Goal: Task Accomplishment & Management: Use online tool/utility

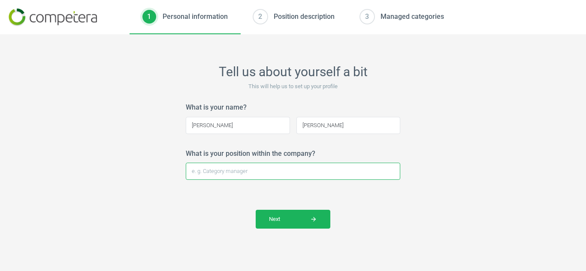
click at [355, 172] on input "What is your position within the company?" at bounding box center [293, 171] width 214 height 17
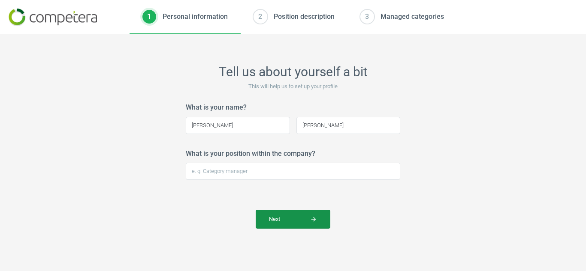
click at [316, 219] on icon "arrow_forward" at bounding box center [313, 219] width 7 height 7
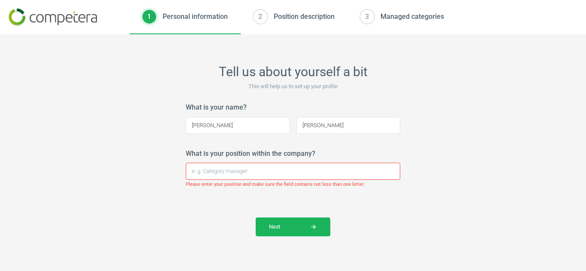
click at [280, 174] on input "What is your position within the company?" at bounding box center [293, 171] width 214 height 17
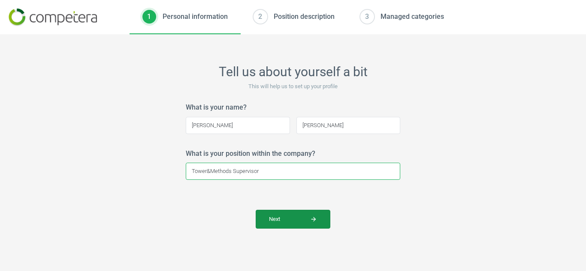
type input "Tower&Methods Supervisor"
click at [274, 222] on span "Next arrow_forward" at bounding box center [293, 220] width 48 height 8
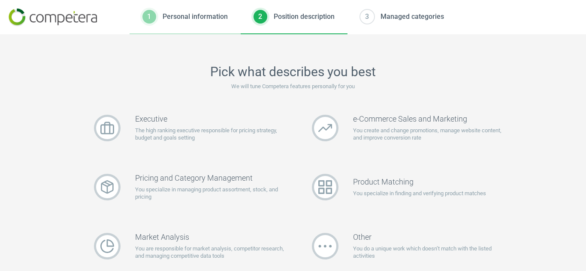
scroll to position [17, 0]
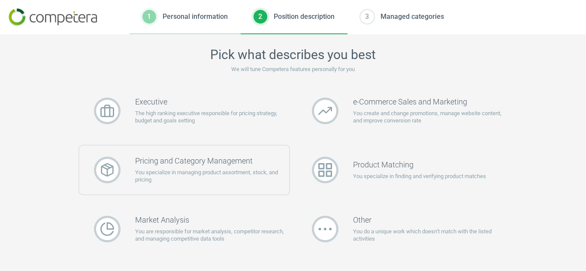
click at [184, 171] on p "You specialize in managing product assortment, stock, and pricing" at bounding box center [212, 176] width 154 height 15
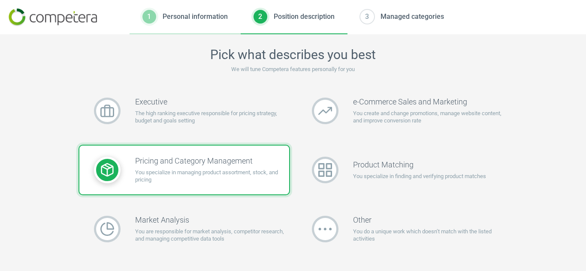
scroll to position [88, 0]
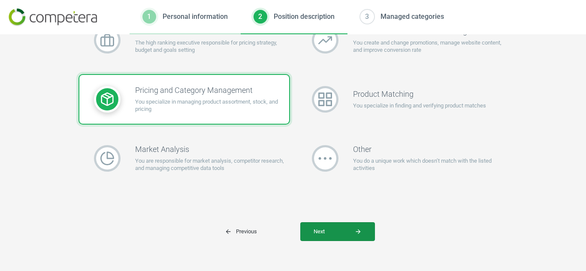
click at [342, 231] on span "Next arrow_forward" at bounding box center [337, 232] width 48 height 8
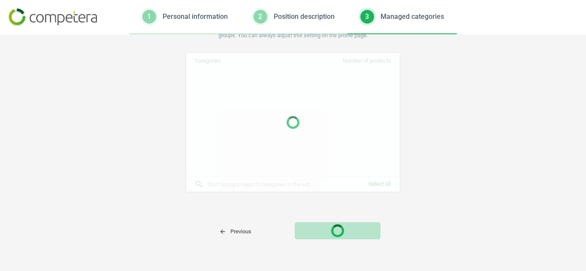
scroll to position [58, 0]
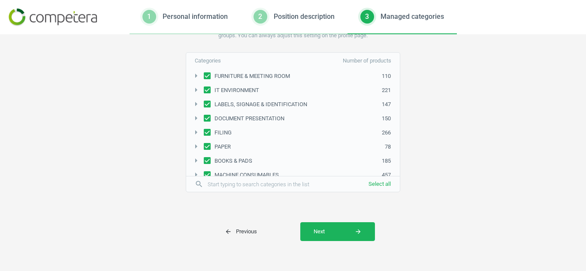
click at [342, 231] on span "Next arrow_forward" at bounding box center [337, 232] width 48 height 8
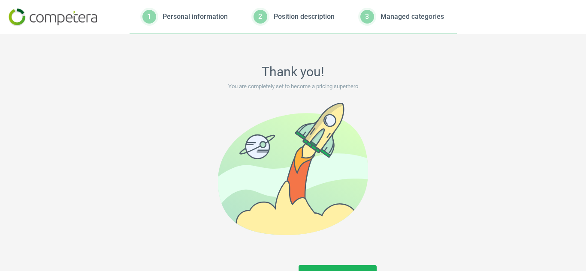
scroll to position [43, 0]
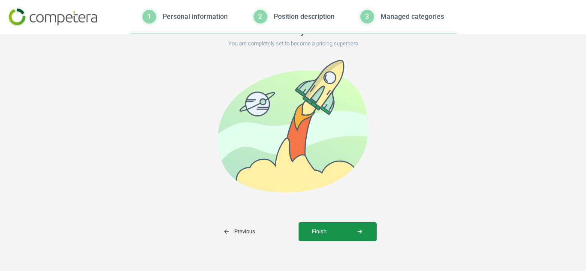
click at [328, 229] on span "Finish arrow_forward" at bounding box center [337, 232] width 51 height 8
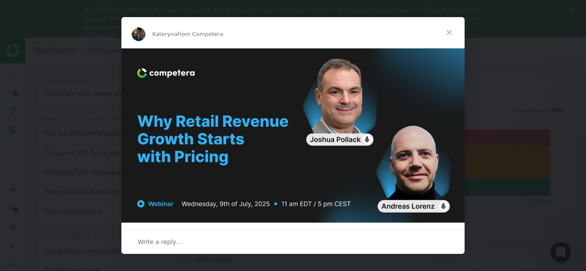
click at [448, 34] on span "Close" at bounding box center [448, 32] width 31 height 31
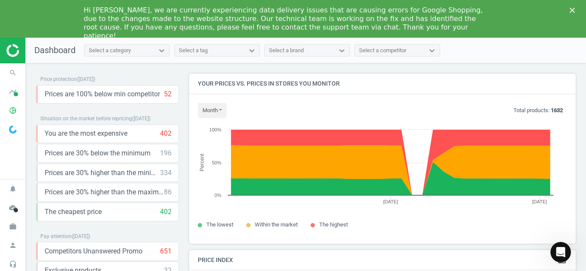
click at [571, 7] on div "Hi [PERSON_NAME], we are currently experiencing data delivery issues that are c…" at bounding box center [293, 22] width 586 height 39
click at [570, 12] on polygon "Close" at bounding box center [571, 10] width 5 height 5
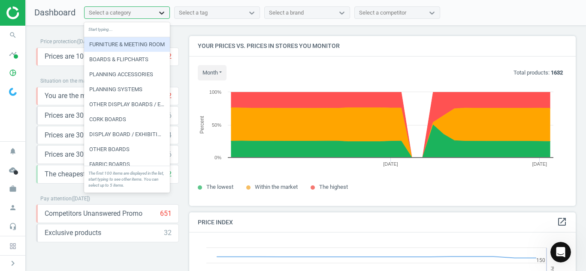
click at [165, 10] on icon at bounding box center [161, 13] width 9 height 9
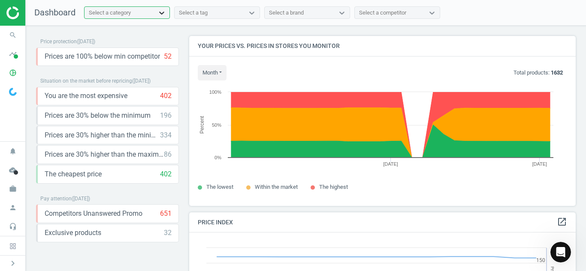
click at [165, 10] on icon at bounding box center [161, 13] width 9 height 9
click at [7, 189] on icon "work" at bounding box center [13, 189] width 16 height 16
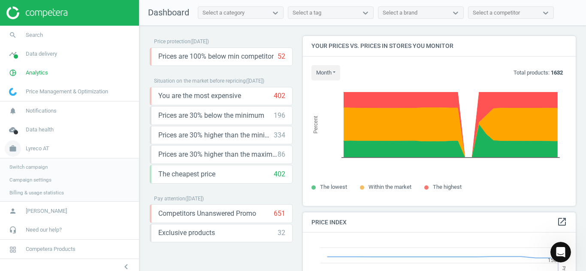
scroll to position [210, 279]
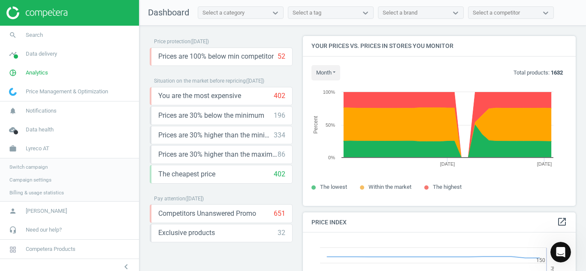
click at [31, 169] on span "Switch campaign" at bounding box center [28, 167] width 38 height 7
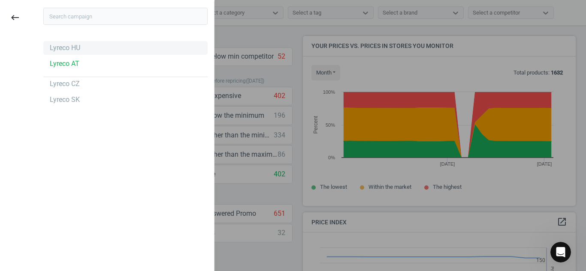
click at [62, 42] on div "Lyreco HU" at bounding box center [125, 48] width 164 height 14
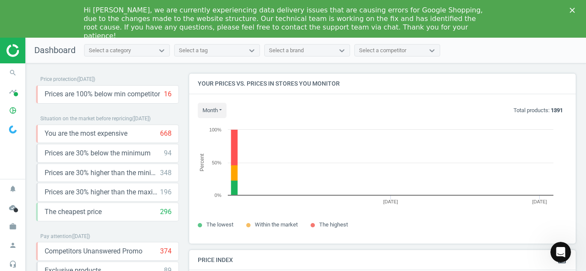
scroll to position [183, 393]
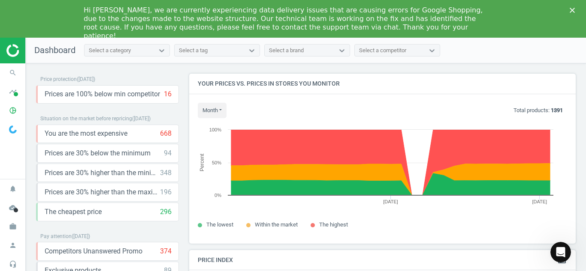
click at [572, 12] on icon "Close" at bounding box center [571, 10] width 5 height 5
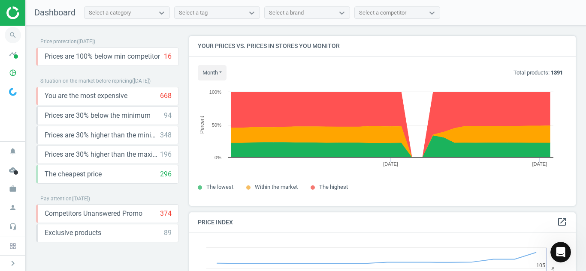
click at [12, 41] on icon "search" at bounding box center [13, 35] width 16 height 16
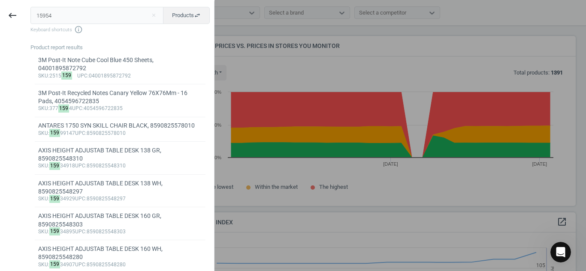
type input "159543"
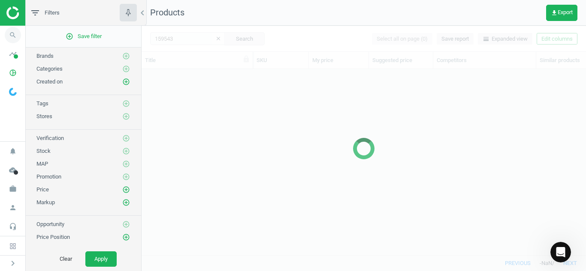
scroll to position [173, 438]
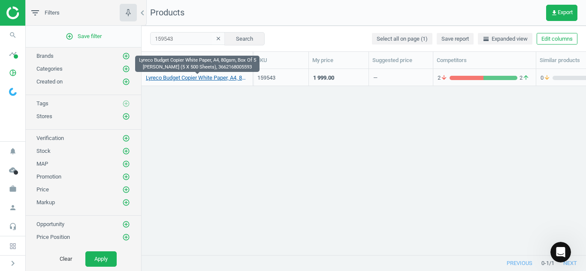
click at [203, 79] on link "Lyreco Budget Copier White Paper, A4, 80gsm, Box Of 5 Reams (5 X 500 Sheets), 3…" at bounding box center [197, 78] width 102 height 8
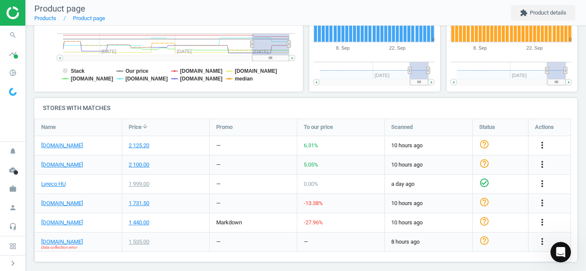
scroll to position [223, 0]
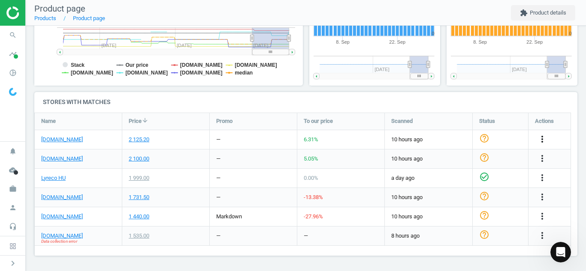
click at [540, 139] on icon "more_vert" at bounding box center [542, 139] width 10 height 10
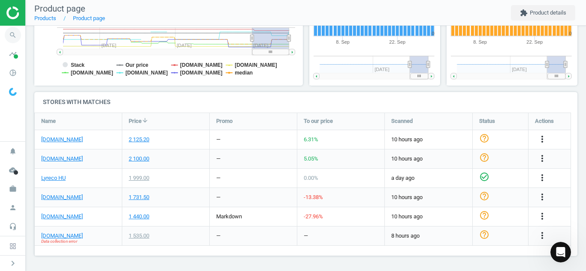
click at [14, 33] on icon "search" at bounding box center [13, 35] width 16 height 16
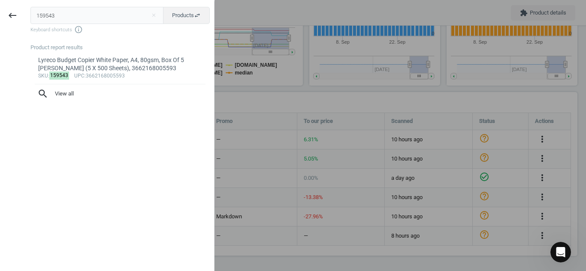
drag, startPoint x: 64, startPoint y: 17, endPoint x: 0, endPoint y: 15, distance: 64.3
click at [0, 15] on div "keyboard_backspace 159543 close Products swap_horiz Keyboard shortcuts info_out…" at bounding box center [107, 136] width 214 height 271
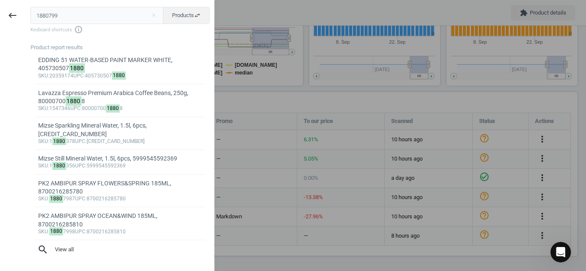
type input "18807998"
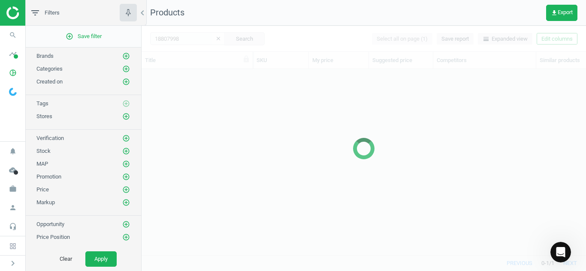
scroll to position [173, 438]
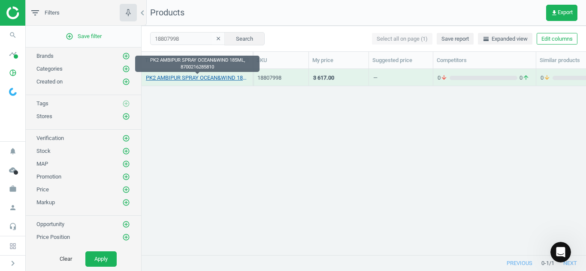
click at [187, 77] on link "PK2 AMBIPUR SPRAY OCEAN&WIND 185ML, 8700216285810" at bounding box center [197, 78] width 102 height 8
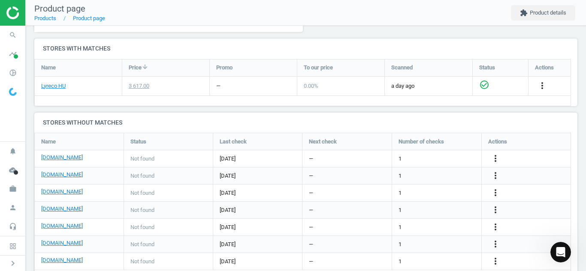
scroll to position [301, 0]
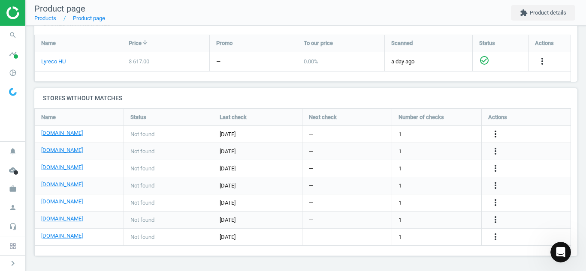
click at [494, 135] on icon "more_vert" at bounding box center [495, 134] width 10 height 10
click at [418, 133] on link "Edit URL/product option" at bounding box center [428, 134] width 117 height 13
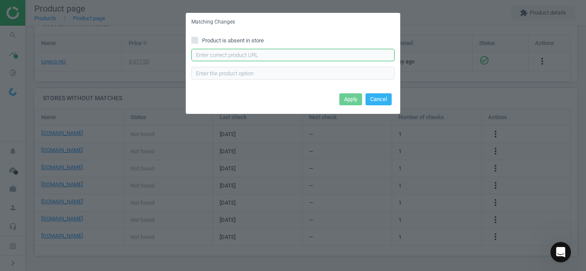
click at [330, 60] on input "text" at bounding box center [292, 55] width 203 height 13
click at [383, 100] on button "Cancel" at bounding box center [378, 99] width 26 height 12
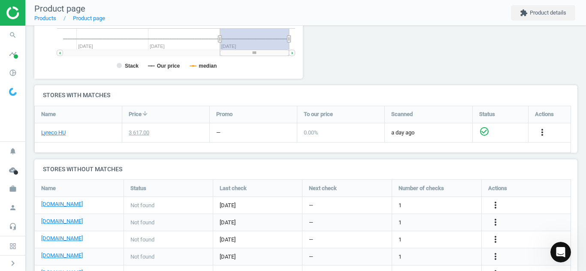
scroll to position [233, 0]
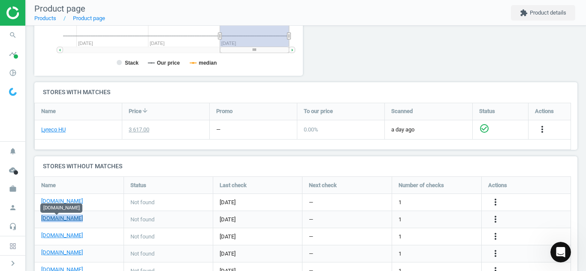
drag, startPoint x: 84, startPoint y: 218, endPoint x: 42, endPoint y: 219, distance: 41.2
click at [42, 219] on div "vectraline.hu" at bounding box center [79, 220] width 76 height 10
copy link "vectraline.hu"
click at [496, 218] on icon "more_vert" at bounding box center [495, 219] width 10 height 10
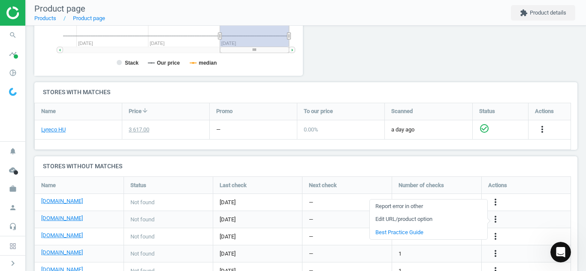
click at [429, 216] on link "Edit URL/product option" at bounding box center [428, 219] width 117 height 13
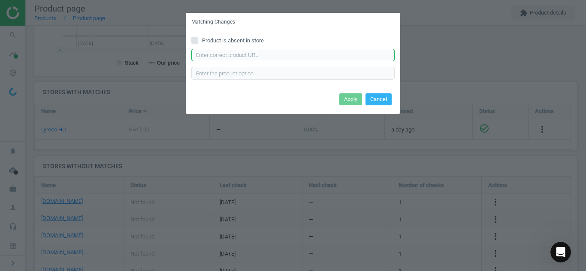
click at [291, 56] on input "text" at bounding box center [292, 55] width 203 height 13
paste input "https://vectraline.hu/legfrissitok-illatositok-szagtalanitok/legfrissito-ambi-p…"
type input "https://vectraline.hu/legfrissitok-illatositok-szagtalanitok/legfrissito-ambi-p…"
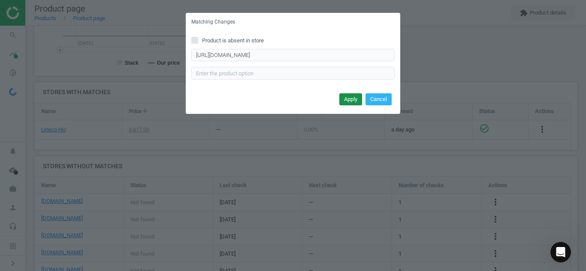
click at [350, 100] on button "Apply" at bounding box center [350, 99] width 23 height 12
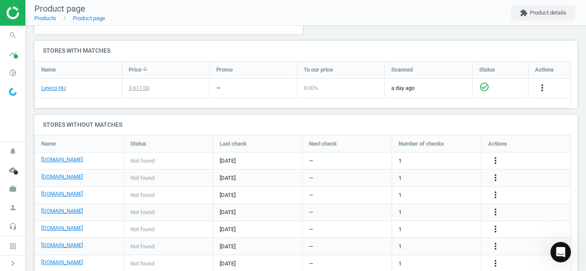
scroll to position [286, 0]
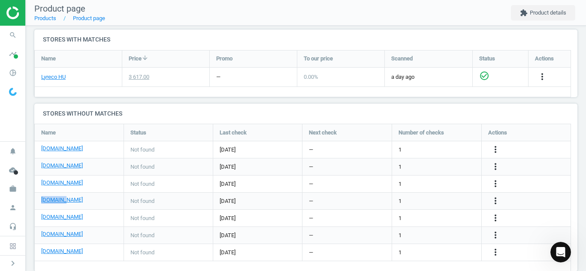
drag, startPoint x: 68, startPoint y: 199, endPoint x: 38, endPoint y: 198, distance: 29.6
click at [38, 198] on div "bunzl.hu" at bounding box center [79, 201] width 89 height 17
copy link "bunzl.hu"
